Goal: Transaction & Acquisition: Purchase product/service

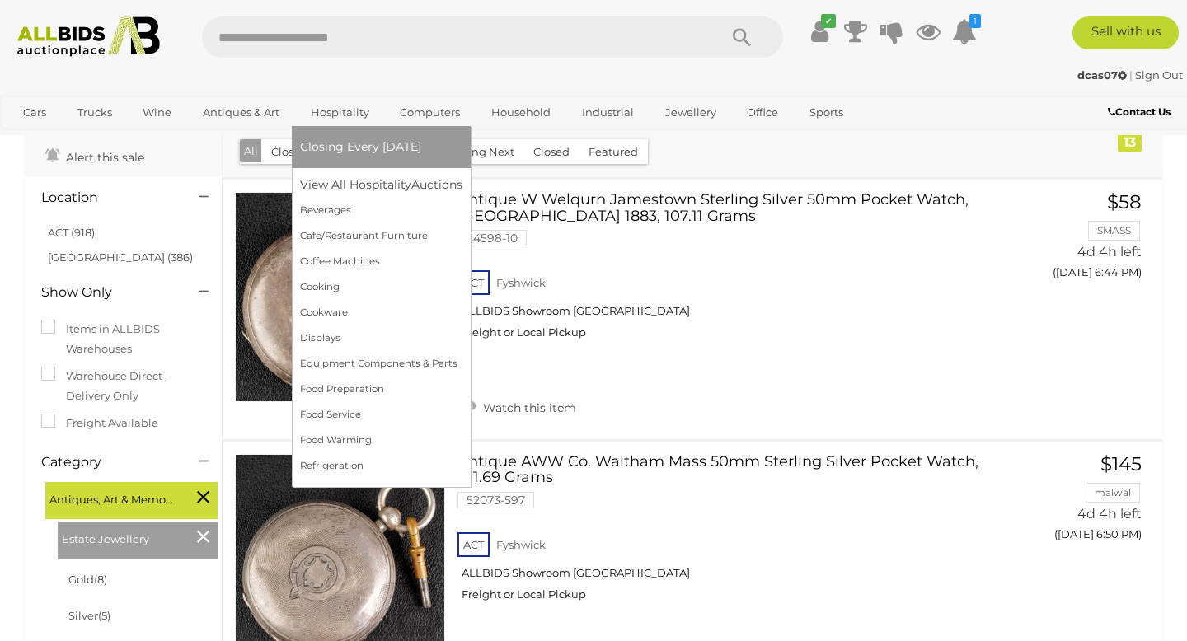
scroll to position [53, 0]
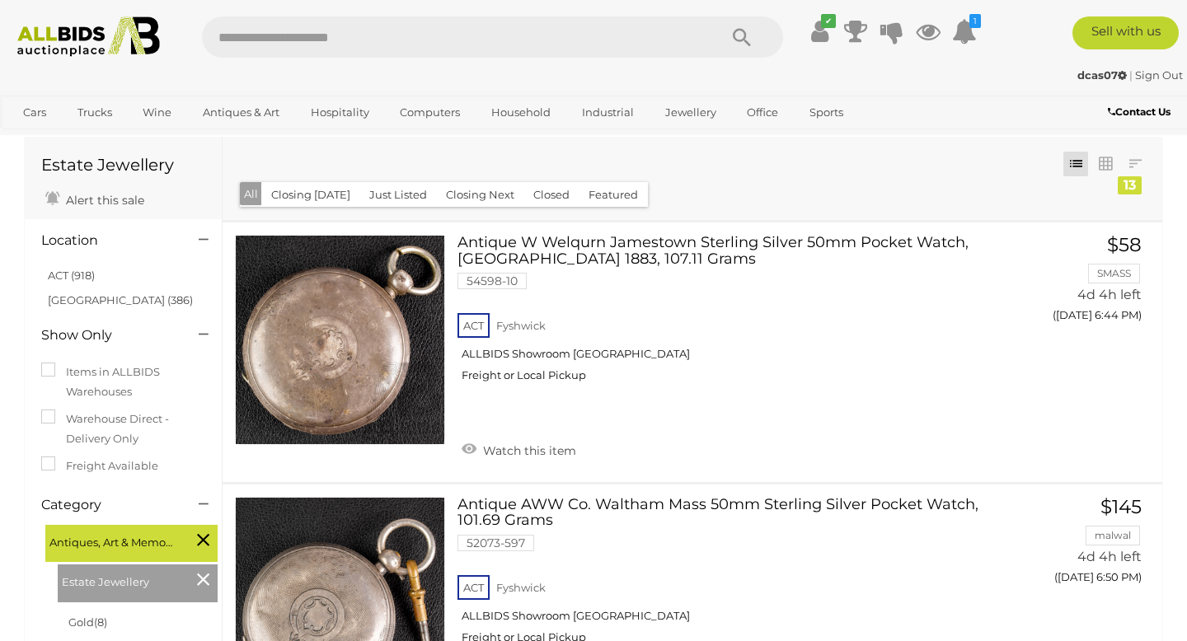
click at [262, 35] on input "text" at bounding box center [452, 36] width 500 height 41
type input "*******"
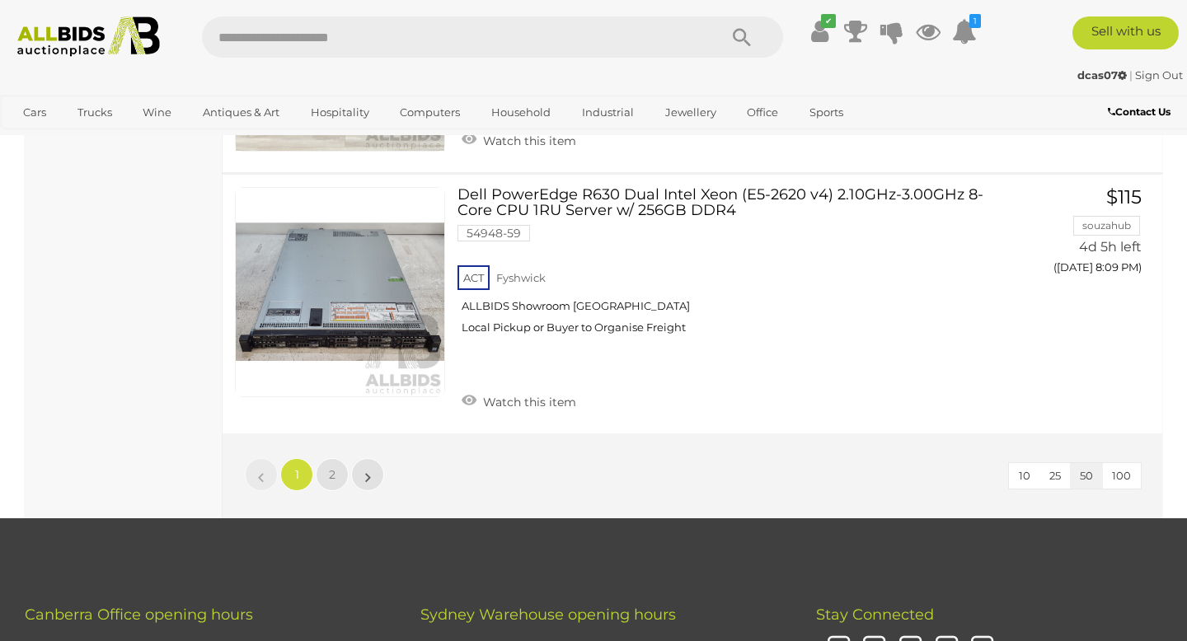
scroll to position [12555, 0]
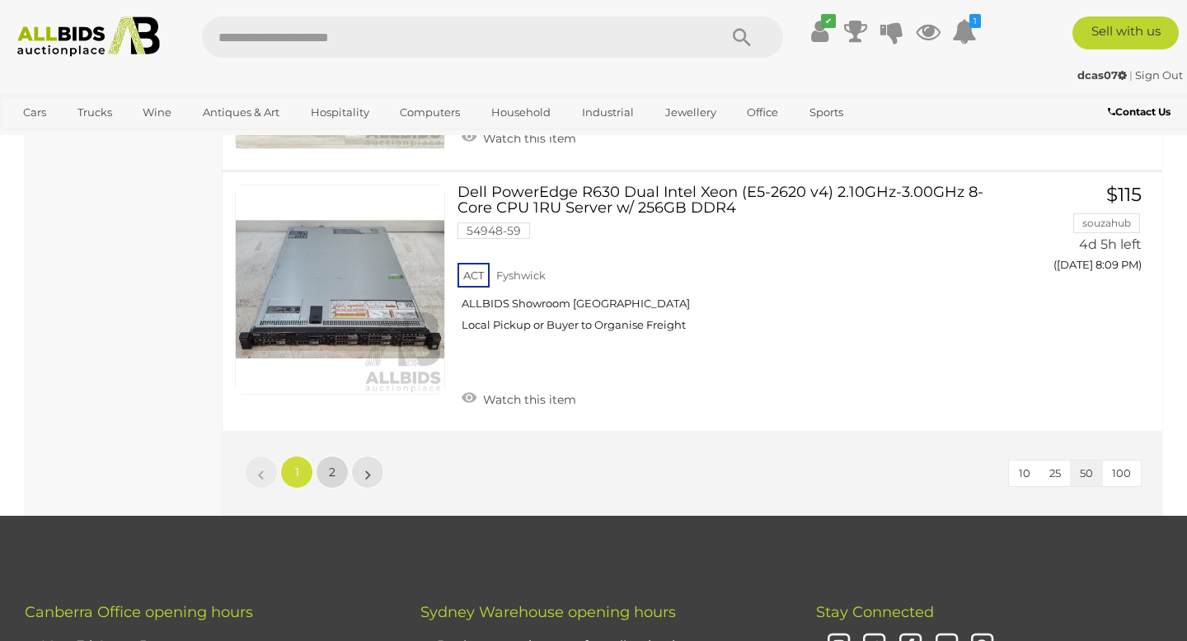
click at [332, 465] on span "2" at bounding box center [332, 472] width 7 height 15
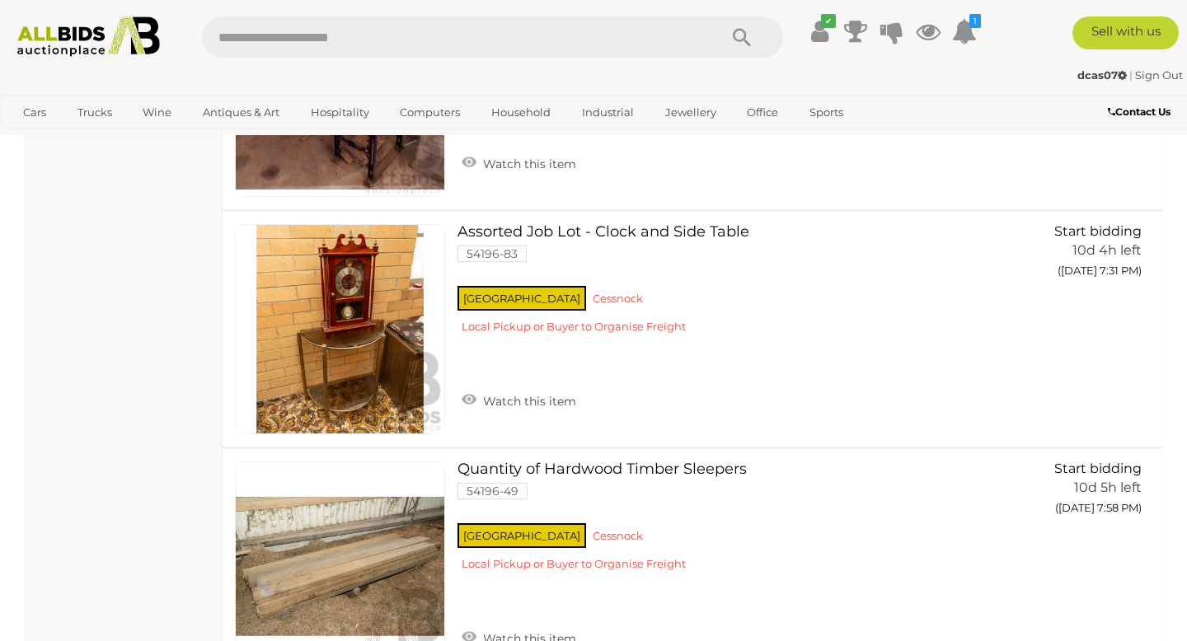
scroll to position [2825, 0]
